Goal: Task Accomplishment & Management: Use online tool/utility

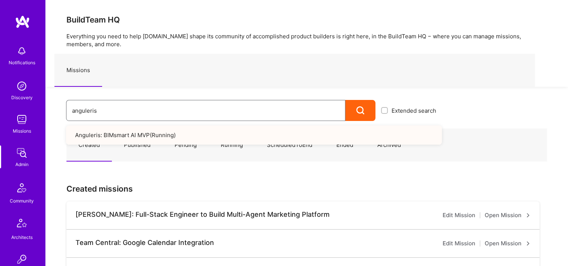
drag, startPoint x: 115, startPoint y: 110, endPoint x: 57, endPoint y: 107, distance: 57.5
click at [57, 107] on div "anguleris Extended search Anguleris: BIMsmart AI MVP ( Running )" at bounding box center [243, 104] width 397 height 34
paste input "Semp"
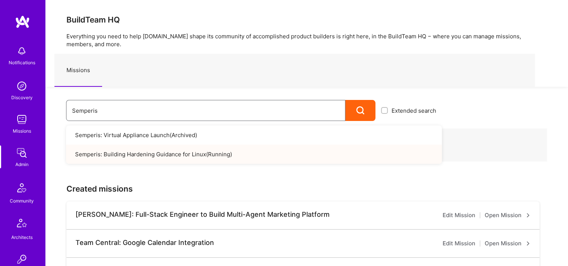
type input "Semperis"
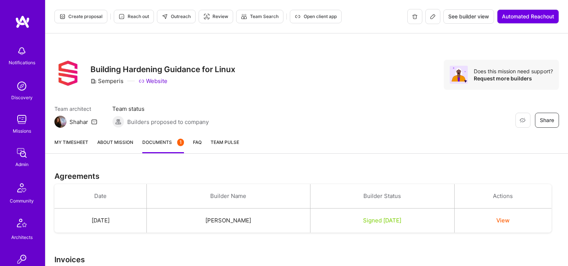
scroll to position [143, 0]
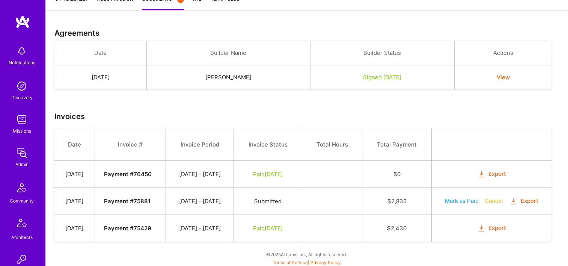
click at [529, 200] on button "Export" at bounding box center [523, 201] width 29 height 9
click at [484, 22] on div "Agreements Date Builder Name Builder Status Actions [DATE] [PERSON_NAME] Signed…" at bounding box center [306, 144] width 523 height 248
